Goal: Check status: Check status

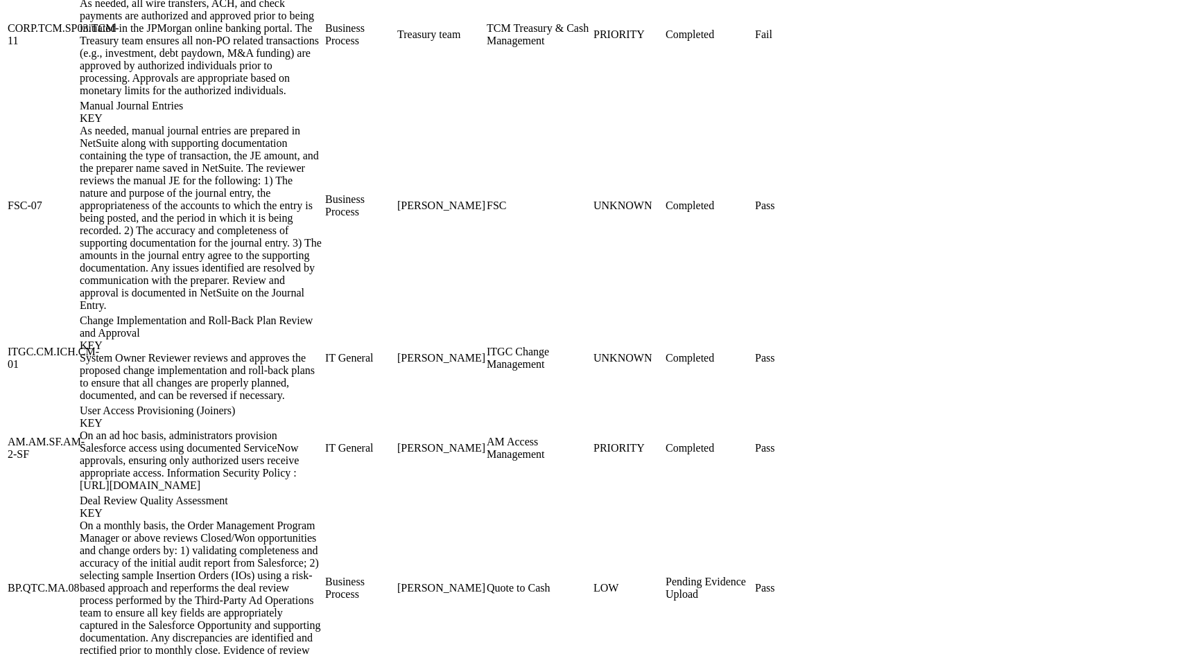
scroll to position [1955, 0]
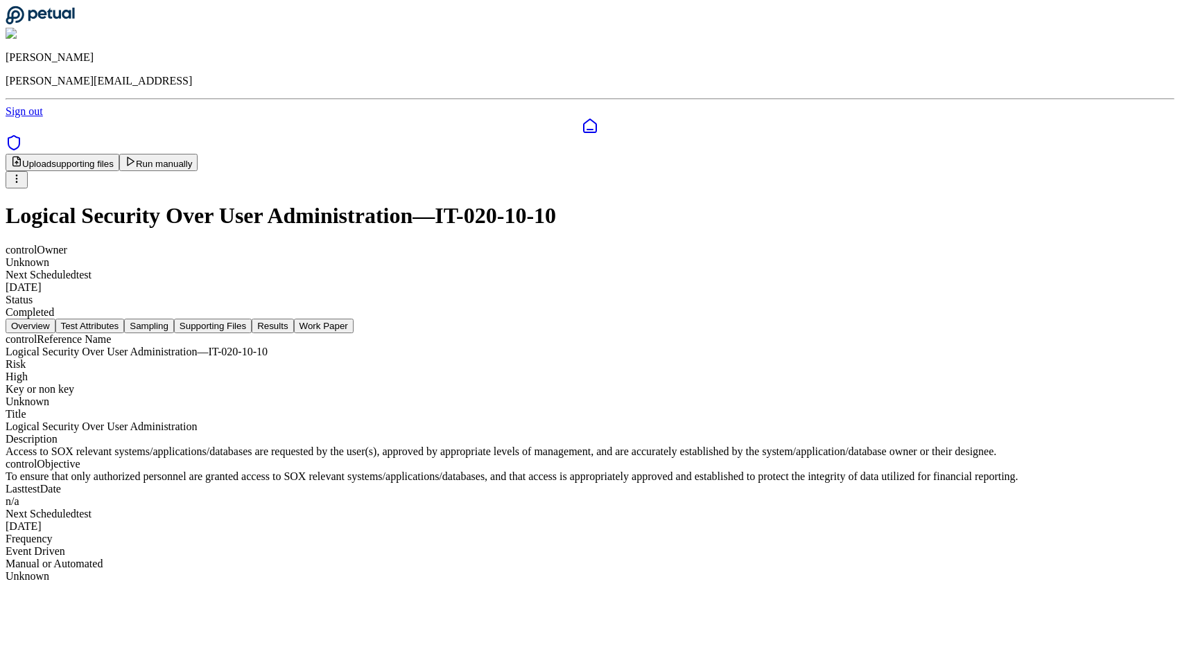
click at [174, 319] on button "Sampling" at bounding box center [149, 326] width 50 height 15
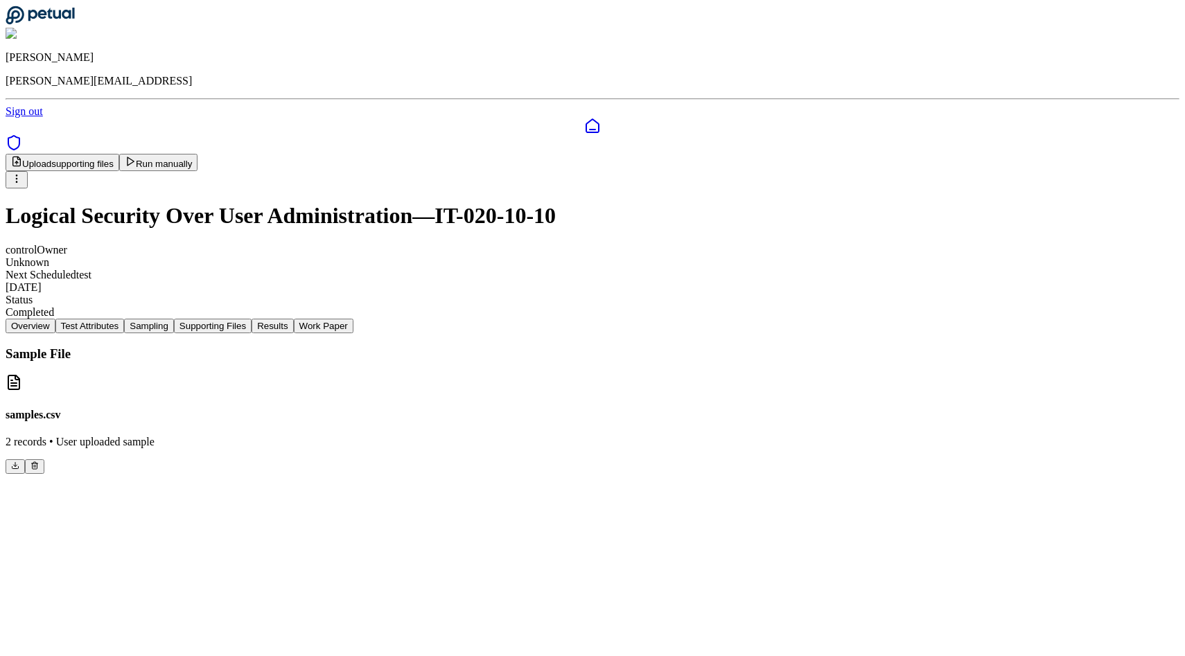
click at [252, 319] on button "Supporting Files" at bounding box center [213, 326] width 78 height 15
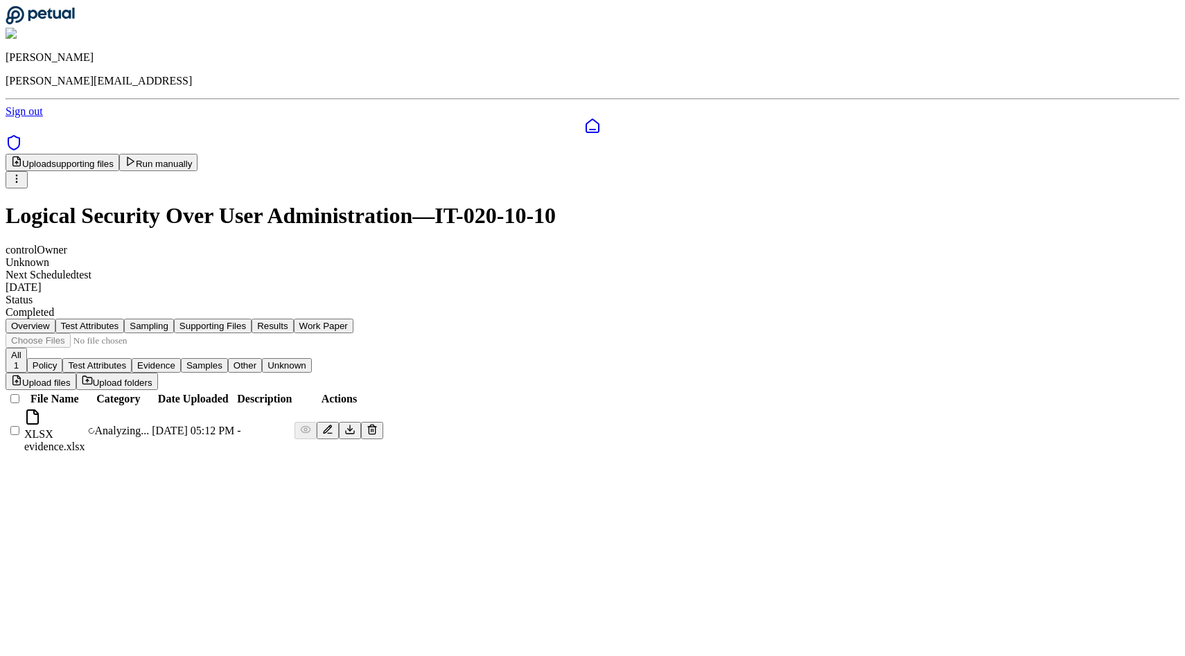
click at [983, 154] on div "Upload supporting files Run manually" at bounding box center [593, 171] width 1174 height 35
click at [198, 154] on button "Run manually" at bounding box center [158, 162] width 79 height 17
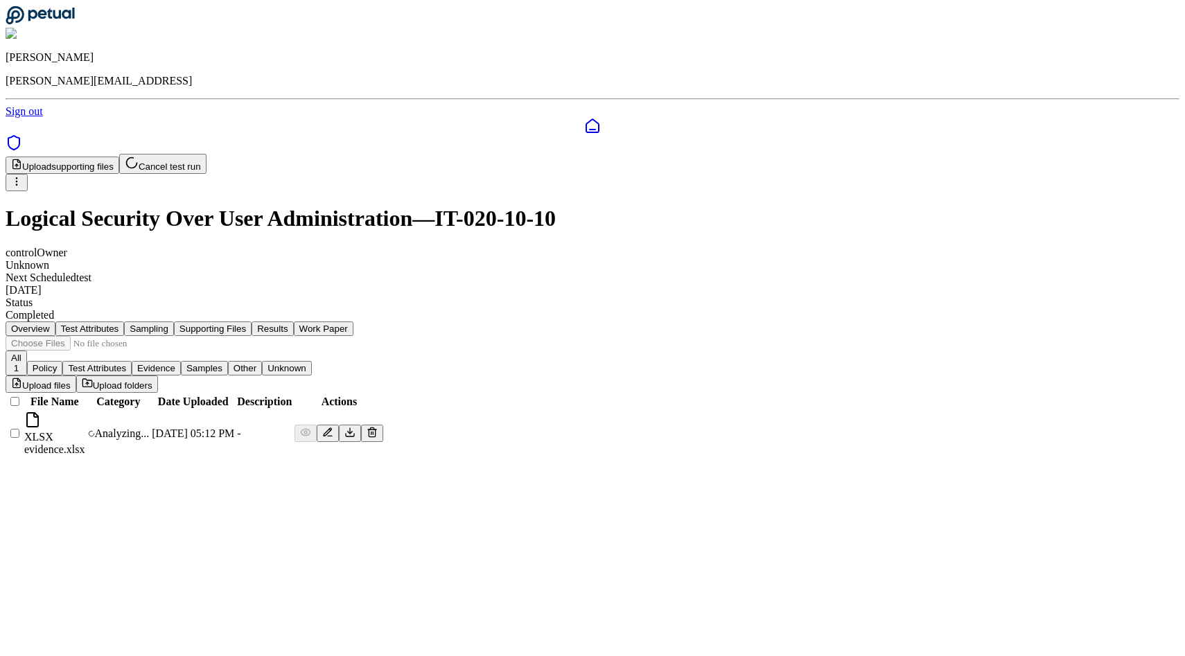
click at [293, 322] on button "Results" at bounding box center [273, 329] width 42 height 15
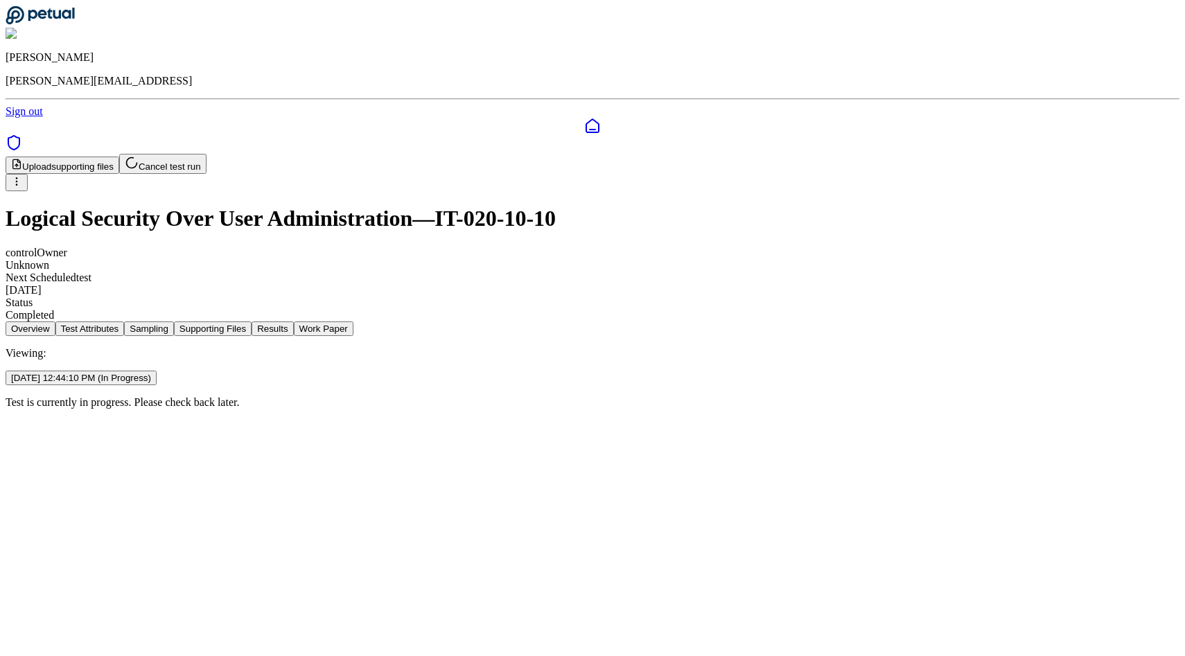
click at [353, 322] on button "Work Paper" at bounding box center [324, 329] width 60 height 15
click at [739, 409] on main "Upload supporting files Cancel test run Logical Security Over User Administrati…" at bounding box center [593, 281] width 1174 height 255
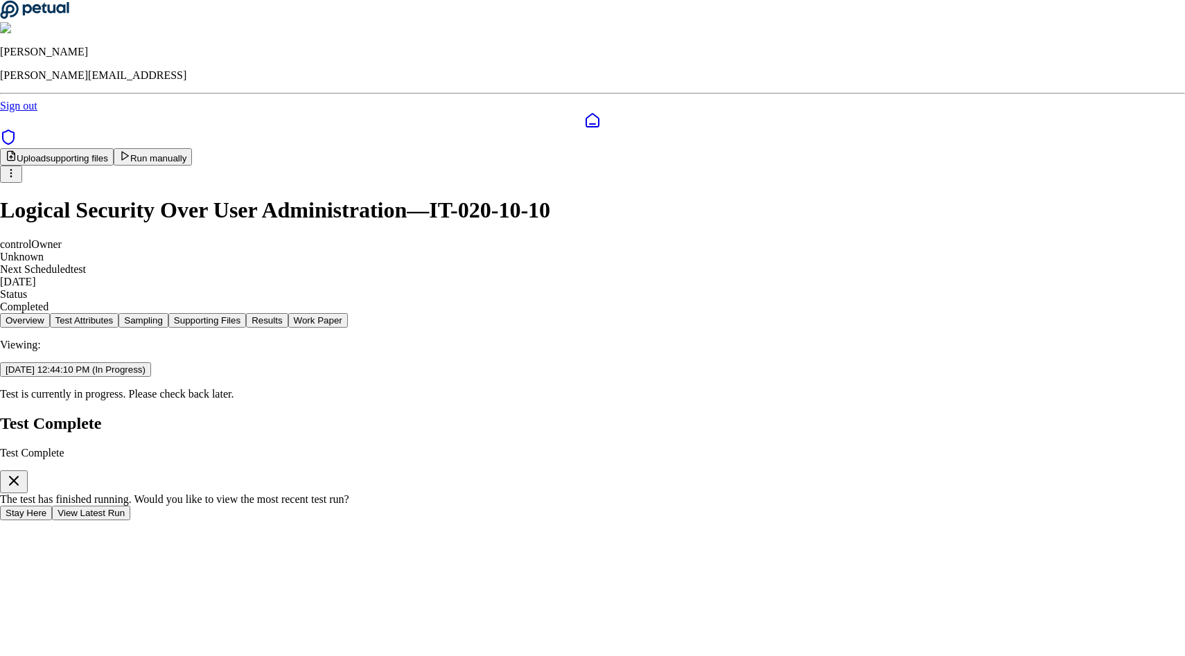
click at [130, 506] on button "View Latest Run" at bounding box center [91, 513] width 78 height 15
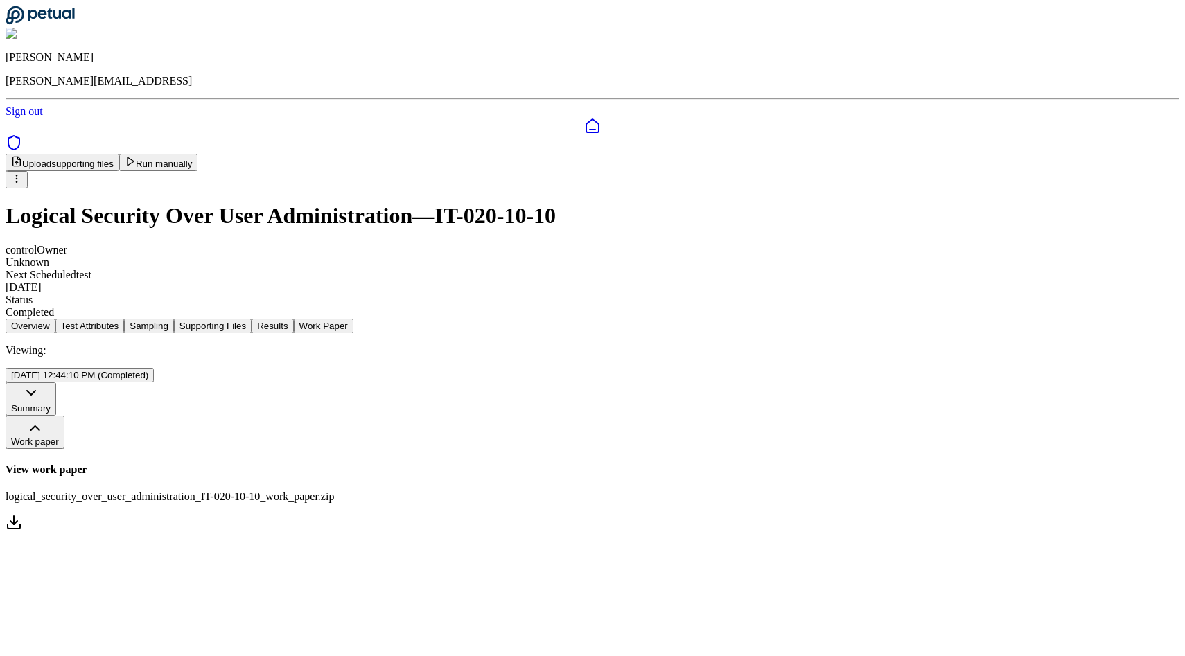
click at [252, 319] on button "Supporting Files" at bounding box center [213, 326] width 78 height 15
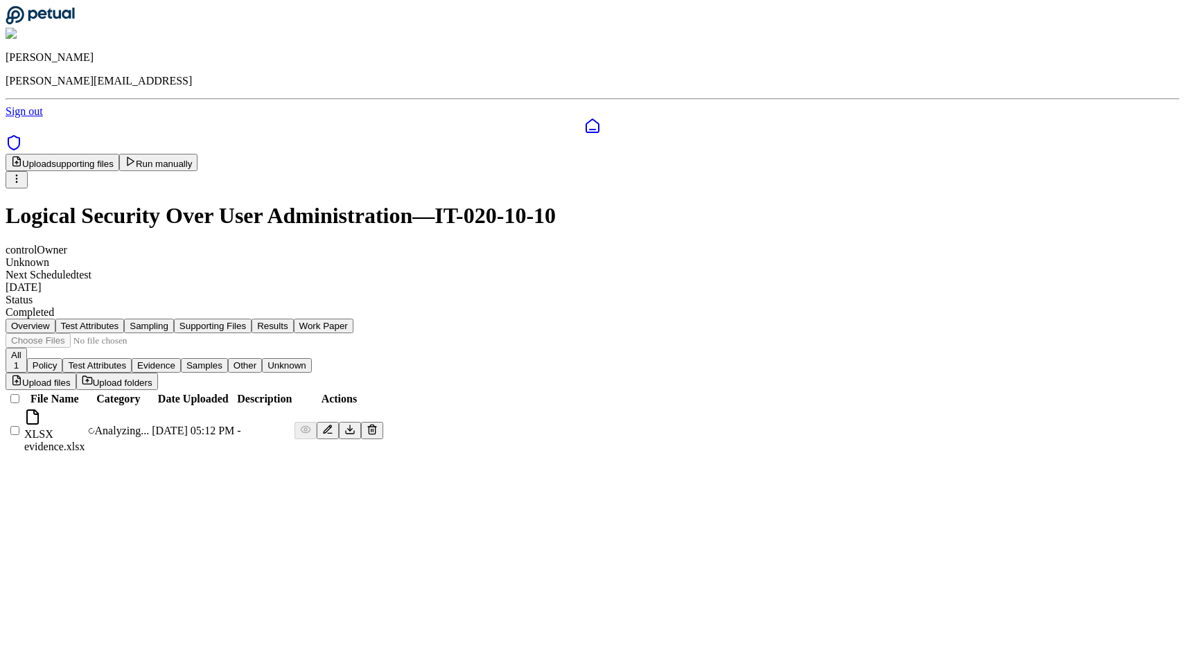
click at [293, 319] on button "Results" at bounding box center [273, 326] width 42 height 15
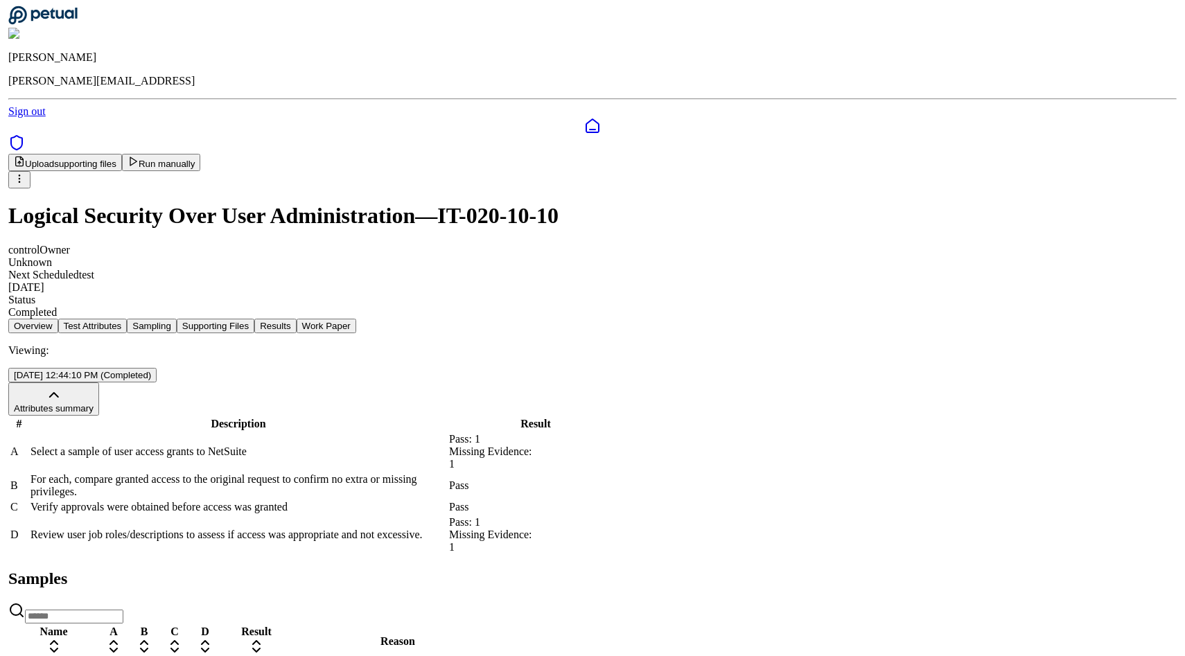
scroll to position [103, 0]
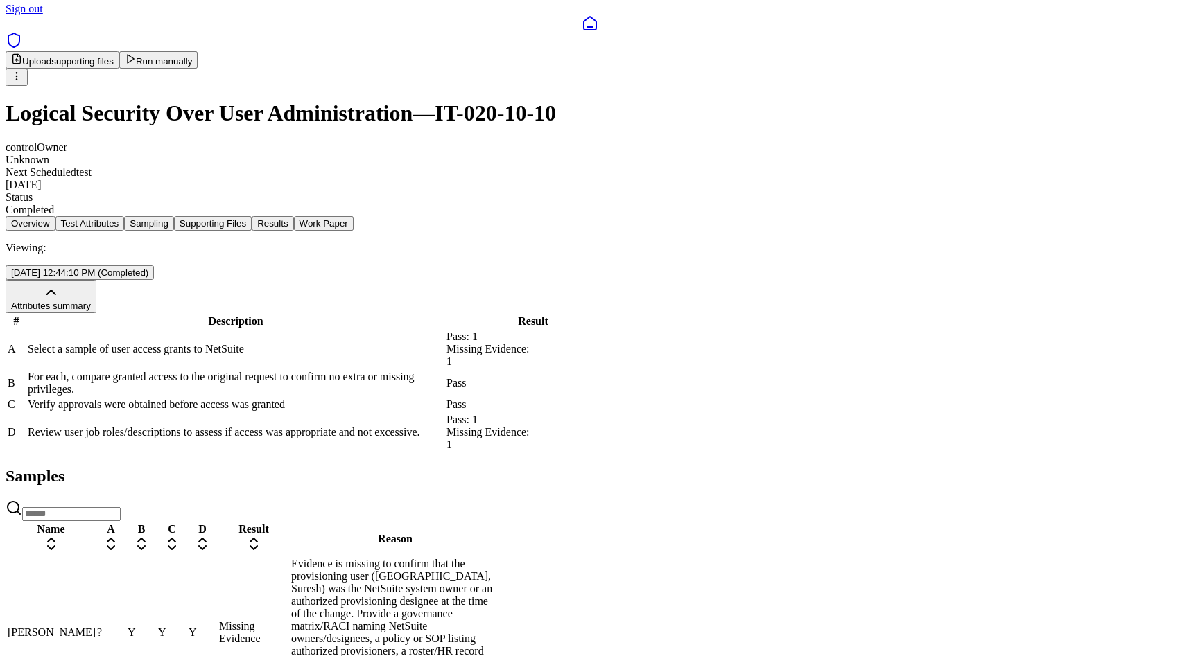
click at [94, 627] on div "Dunbar, Ricky" at bounding box center [51, 633] width 87 height 12
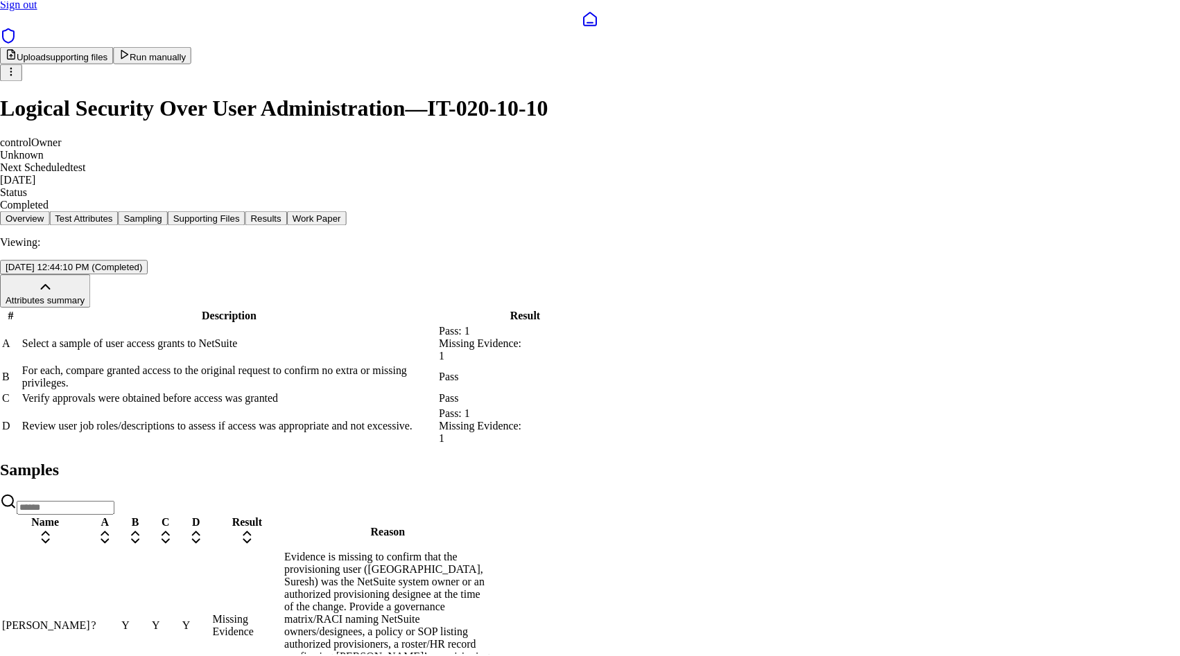
scroll to position [831, 0]
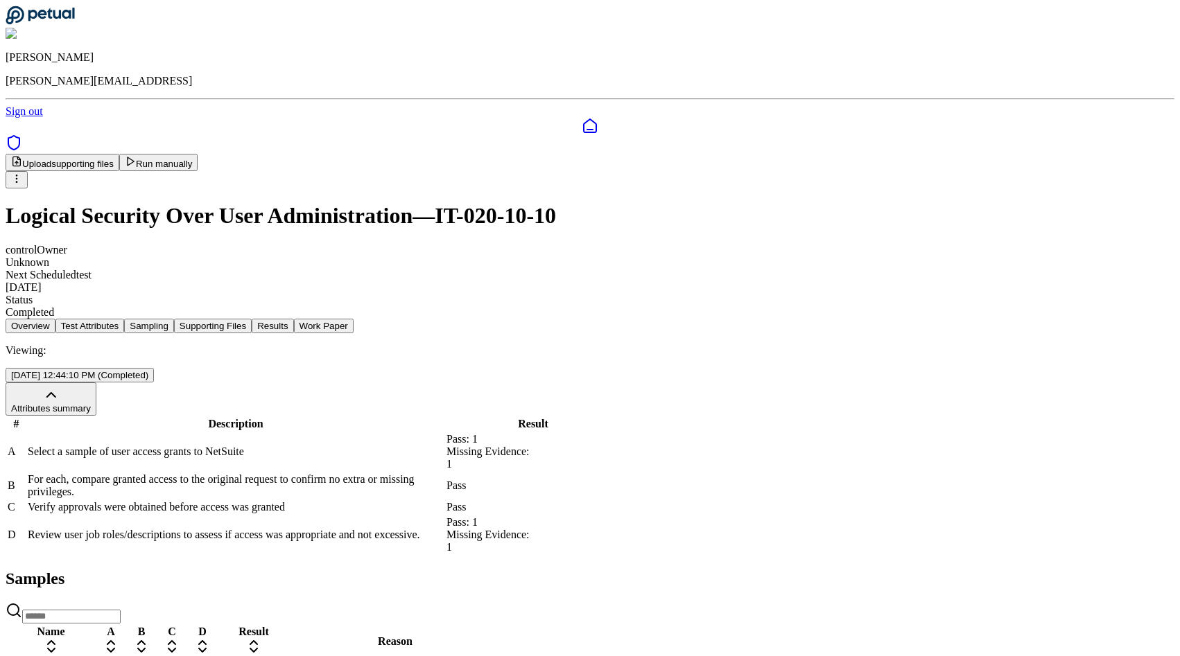
click at [455, 33] on div "Andrew Li andrew@petual.ai Sign out" at bounding box center [590, 62] width 1169 height 112
